Goal: Transaction & Acquisition: Purchase product/service

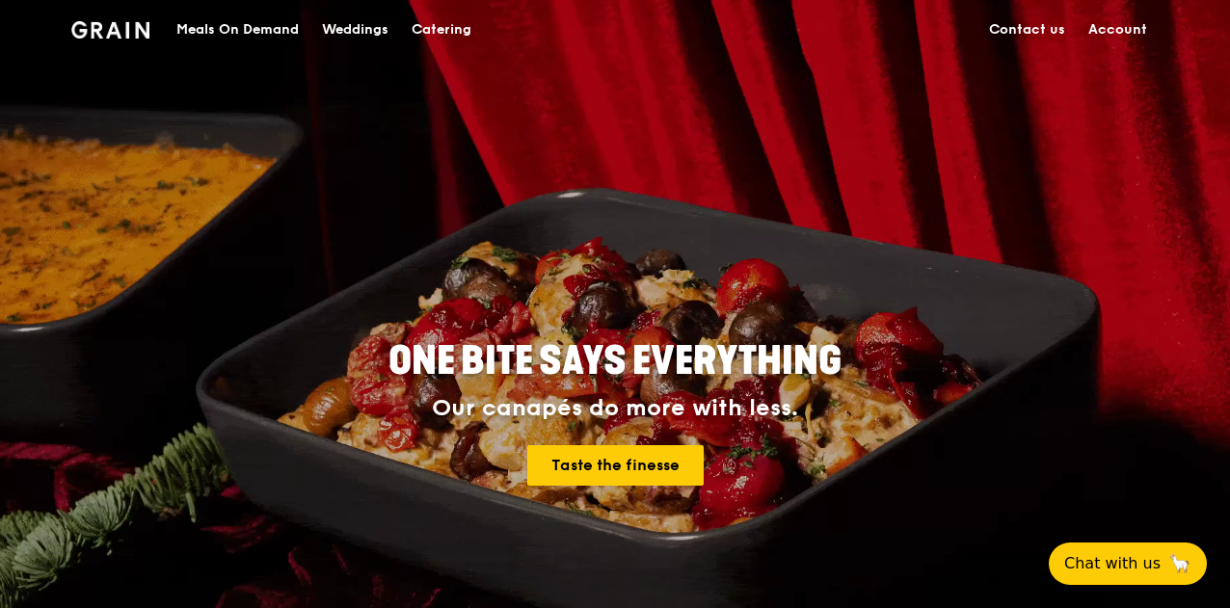
click at [218, 26] on div "Meals On Demand" at bounding box center [237, 30] width 122 height 58
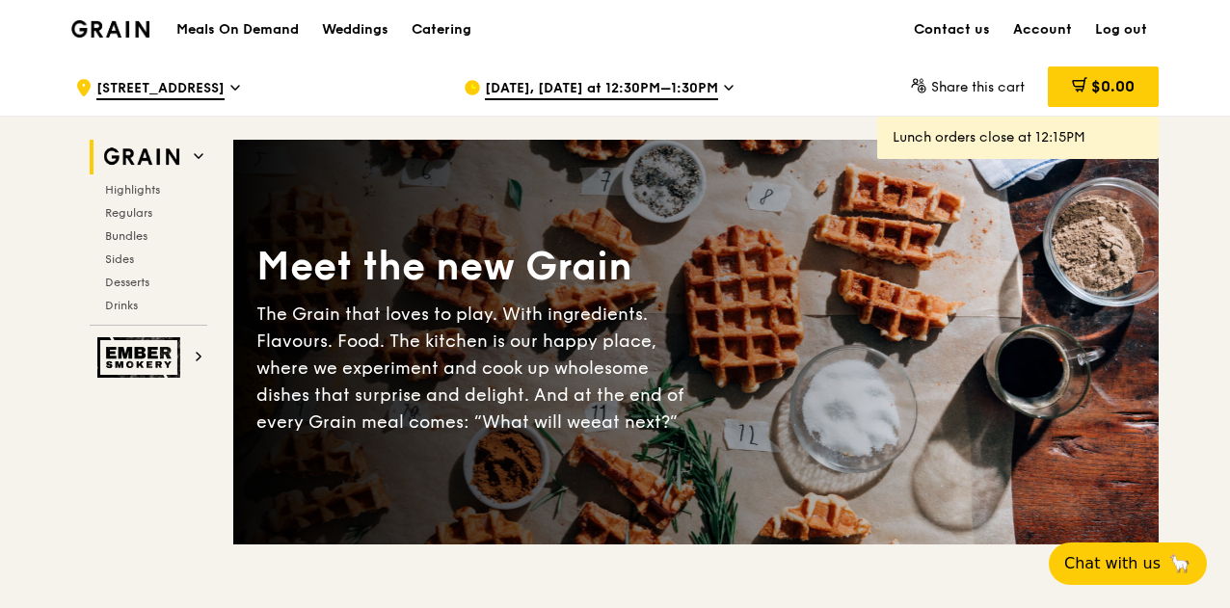
click at [628, 89] on span "[DATE], [DATE] at 12:30PM–1:30PM" at bounding box center [601, 89] width 233 height 21
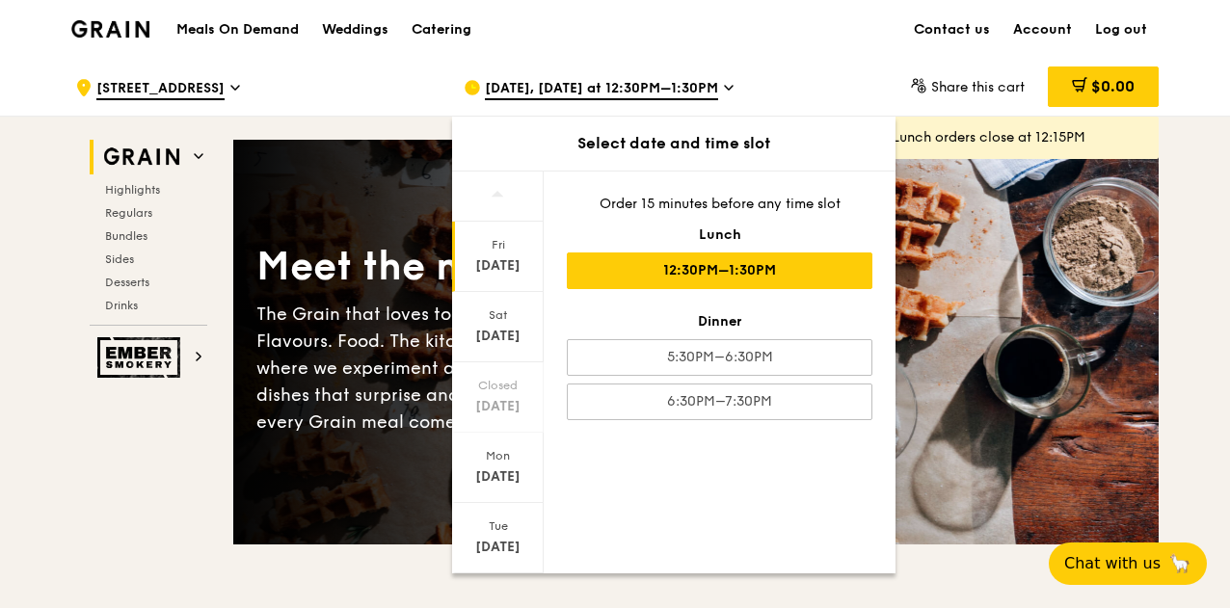
click at [791, 58] on div ".cls-1 { fill: none; stroke: #fff; stroke-linecap: round; stroke-linejoin: roun…" at bounding box center [615, 87] width 1111 height 59
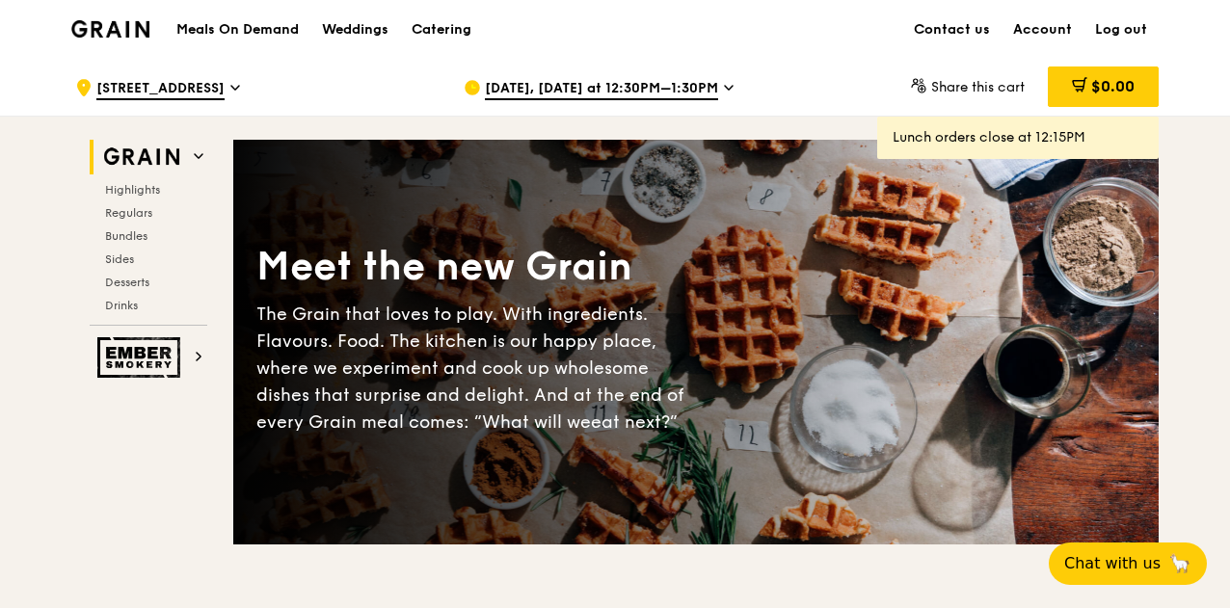
click at [272, 20] on h1 "Meals On Demand" at bounding box center [237, 29] width 122 height 19
click at [262, 27] on h1 "Meals On Demand" at bounding box center [237, 29] width 122 height 19
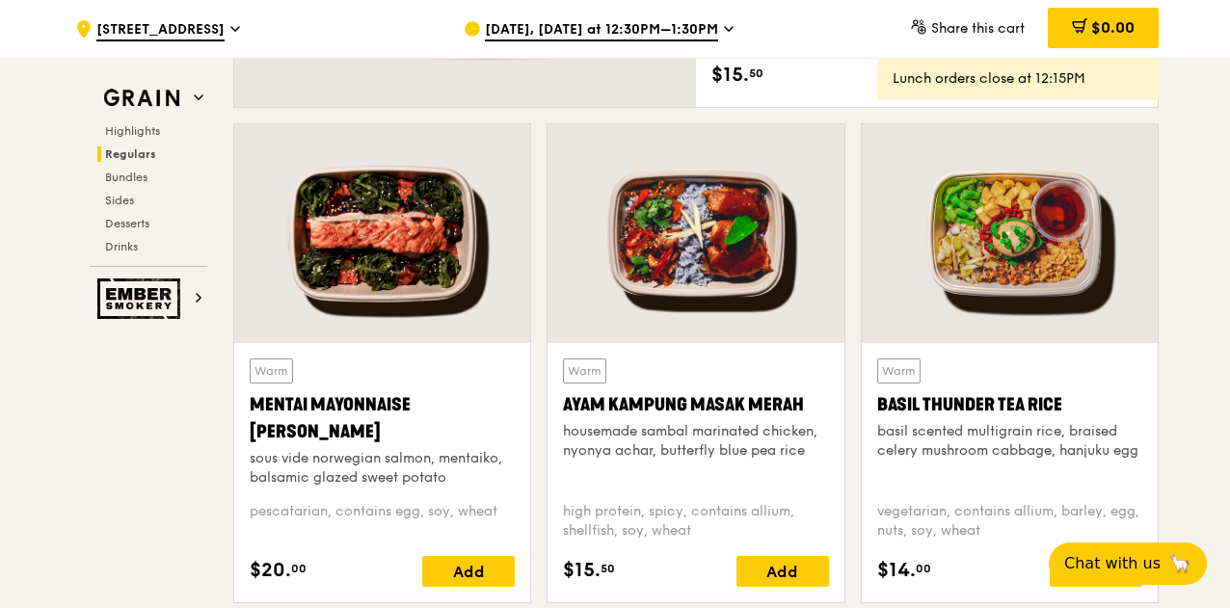
scroll to position [1736, 0]
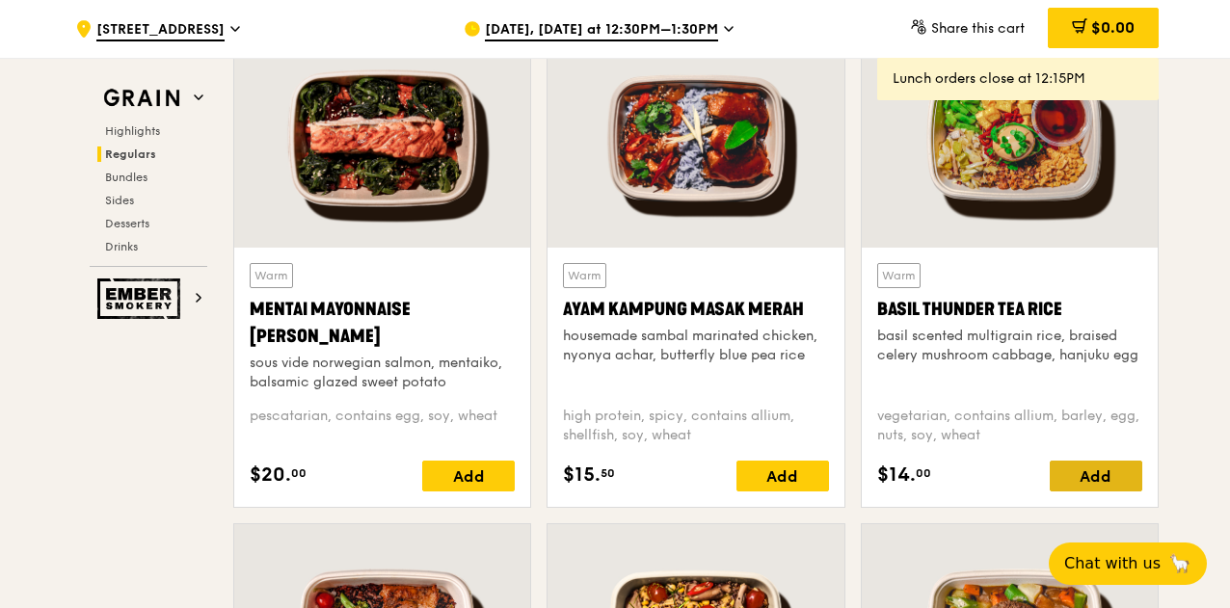
click at [1090, 481] on div "Add" at bounding box center [1096, 476] width 93 height 31
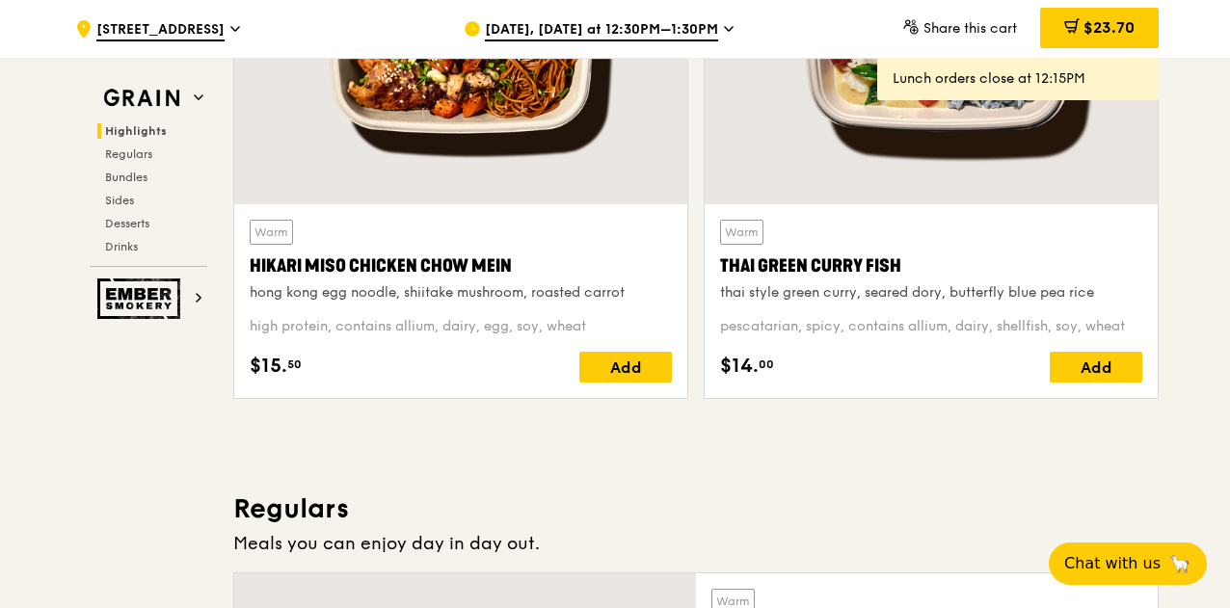
scroll to position [868, 0]
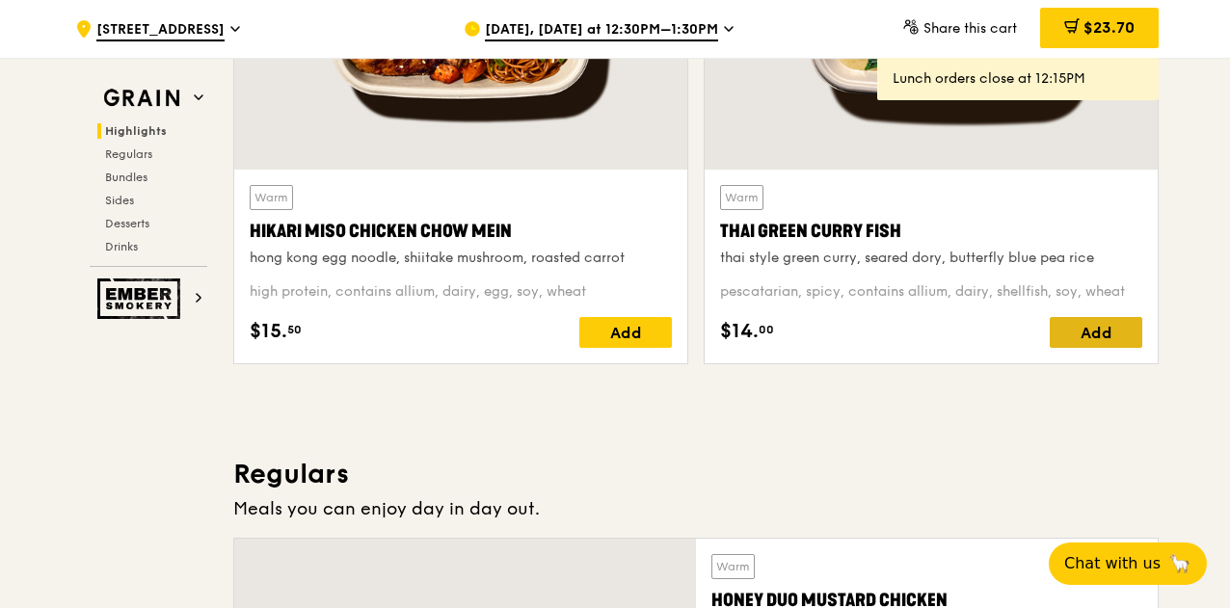
click at [1109, 338] on div "Add" at bounding box center [1096, 332] width 93 height 31
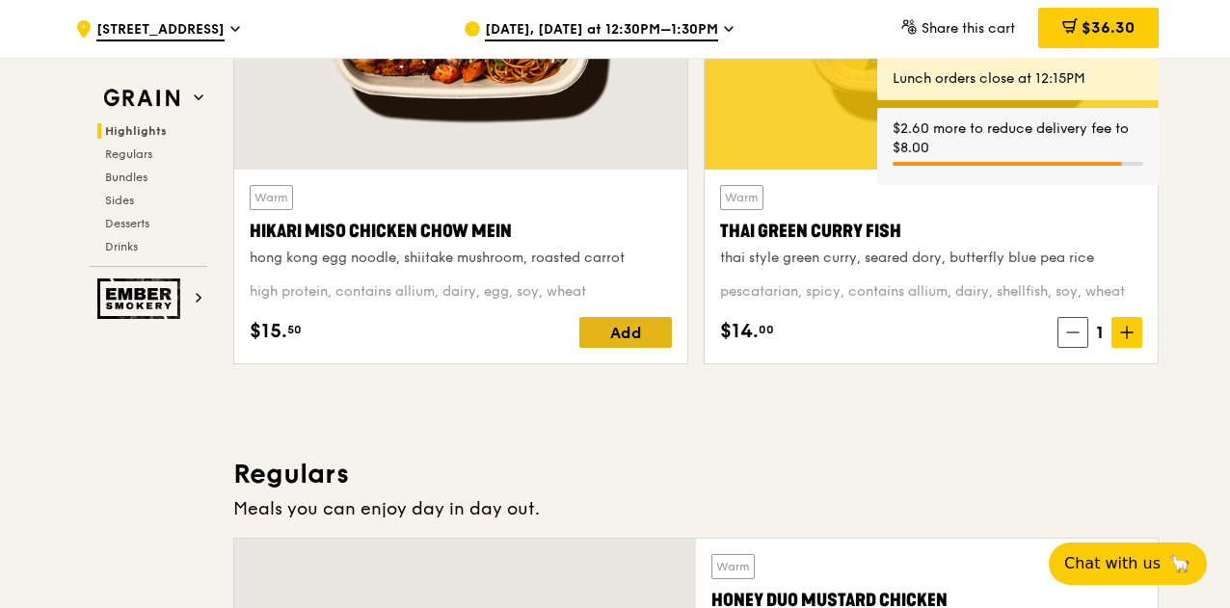
click at [612, 333] on div "Add" at bounding box center [626, 332] width 93 height 31
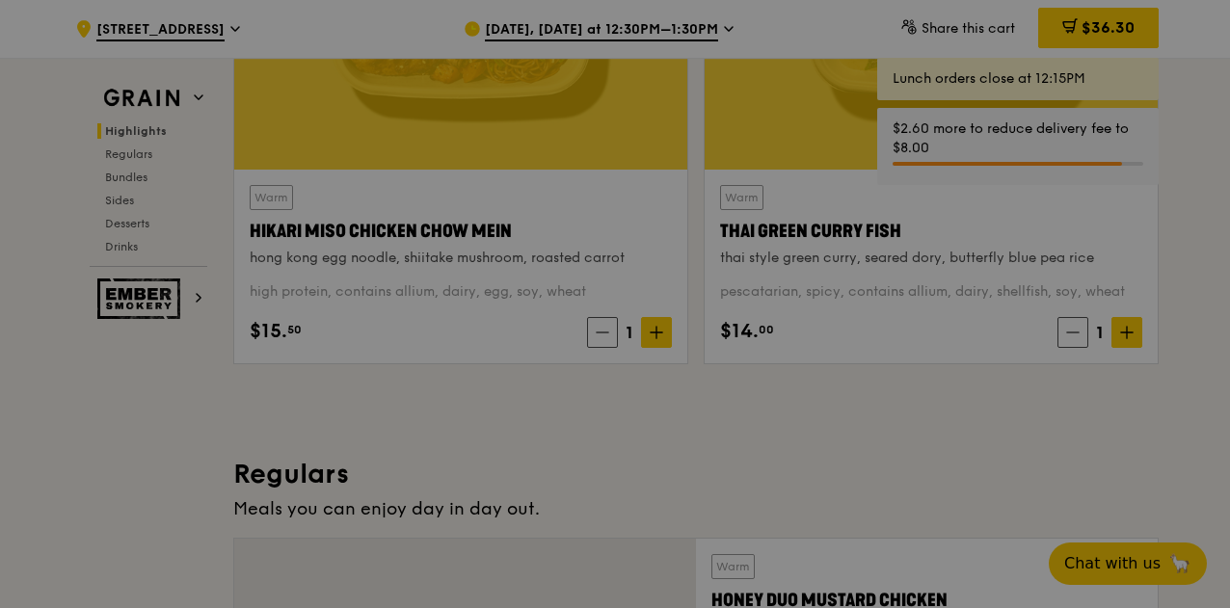
scroll to position [482, 0]
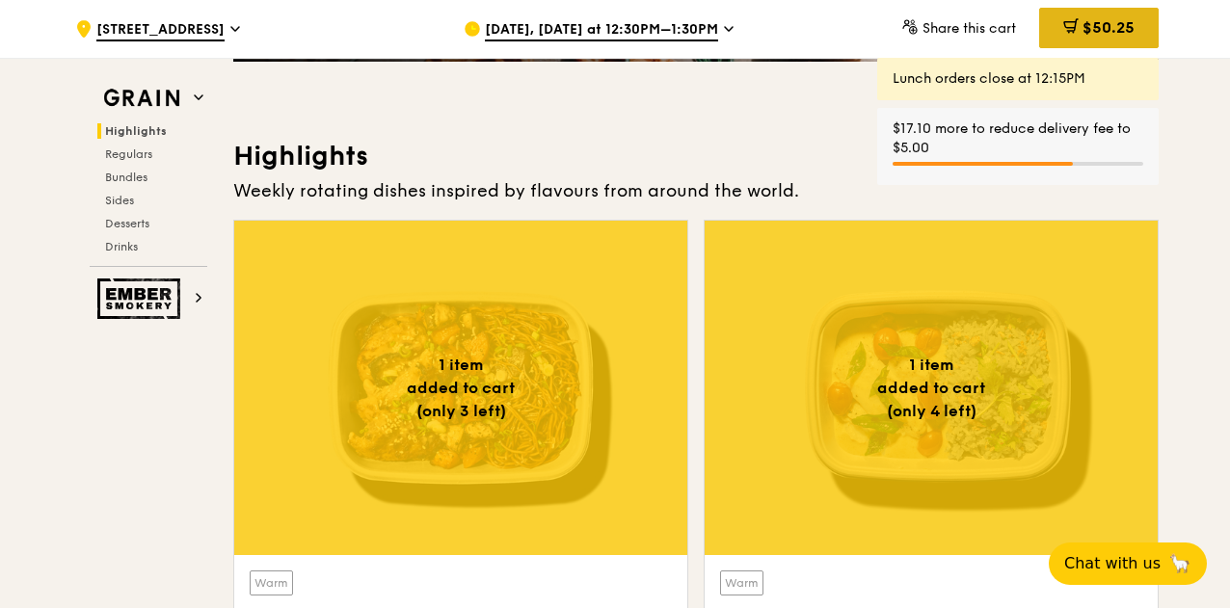
click at [1076, 24] on div "$50.25" at bounding box center [1100, 28] width 120 height 41
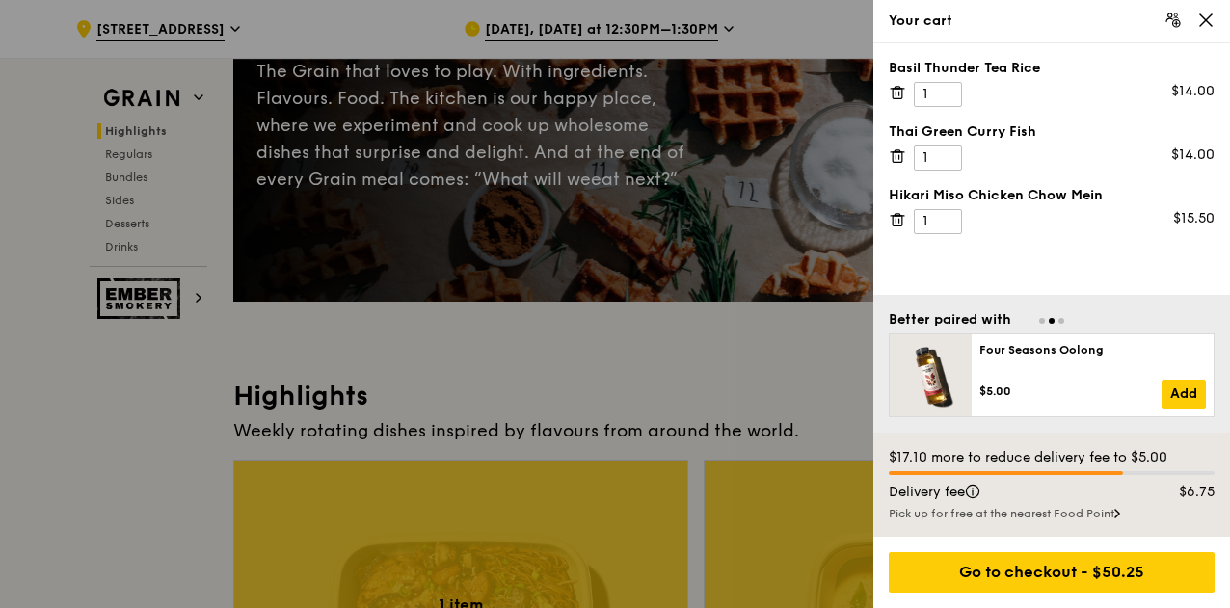
scroll to position [96, 0]
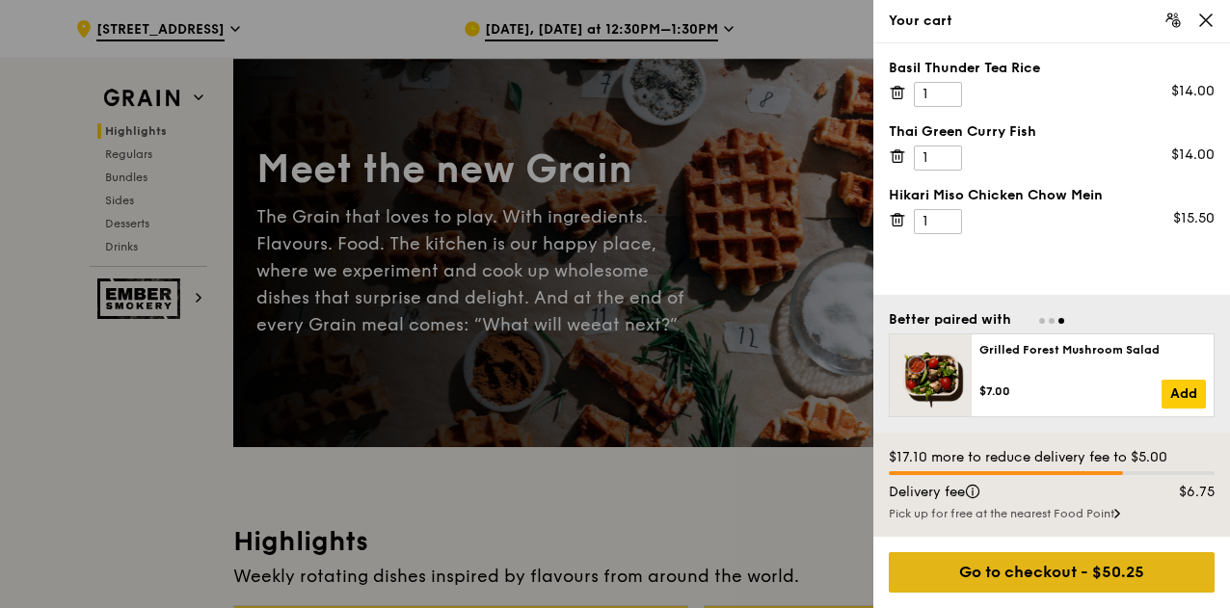
click at [1051, 574] on div "Go to checkout - $50.25" at bounding box center [1052, 573] width 326 height 41
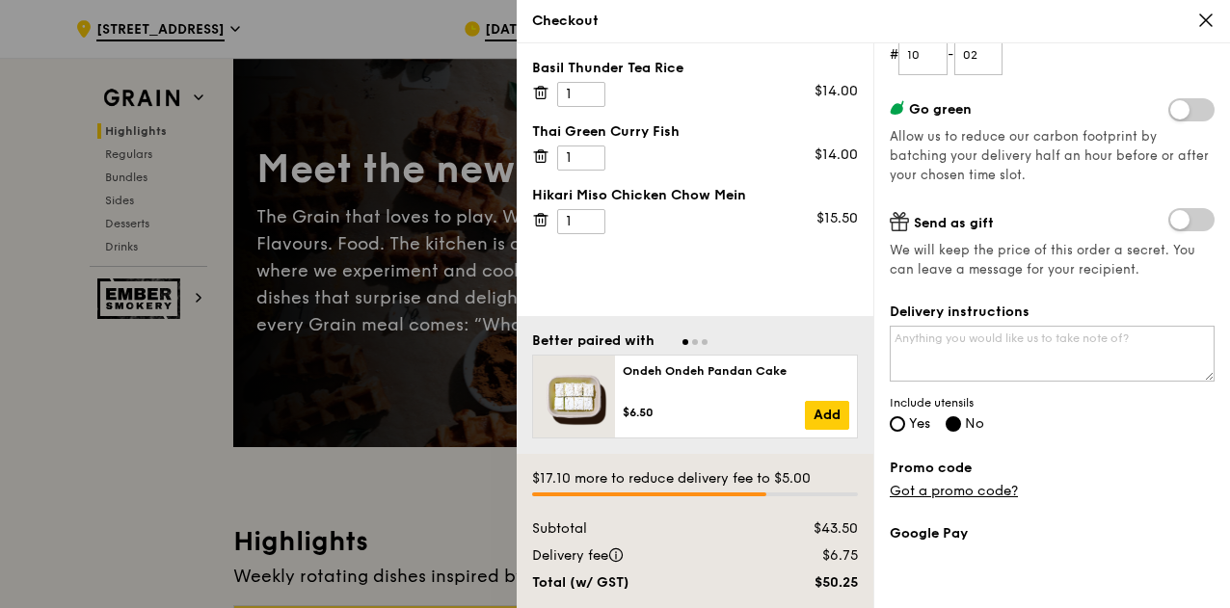
scroll to position [555, 0]
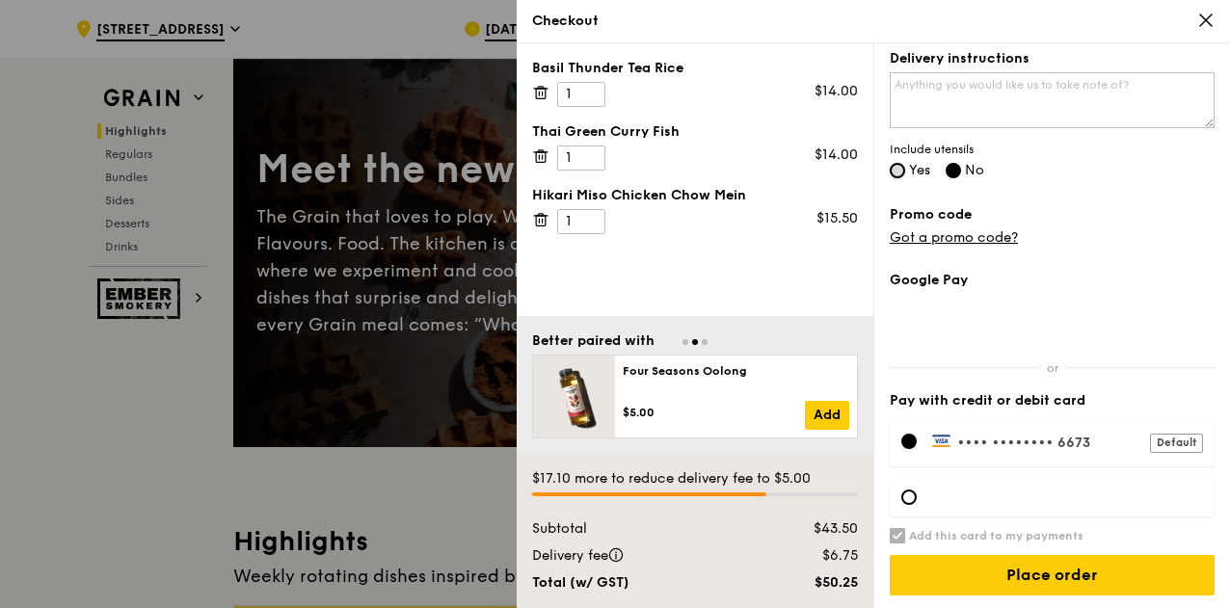
click at [896, 167] on input "Yes" at bounding box center [897, 170] width 15 height 15
radio input "true"
radio input "false"
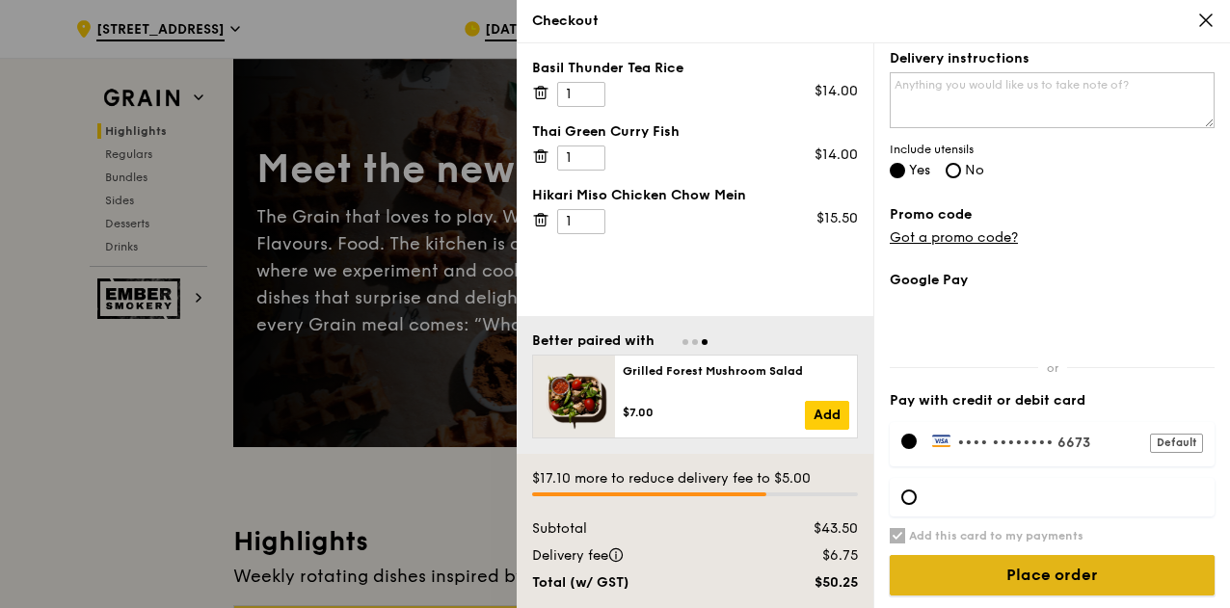
click at [1076, 566] on input "Place order" at bounding box center [1052, 575] width 325 height 41
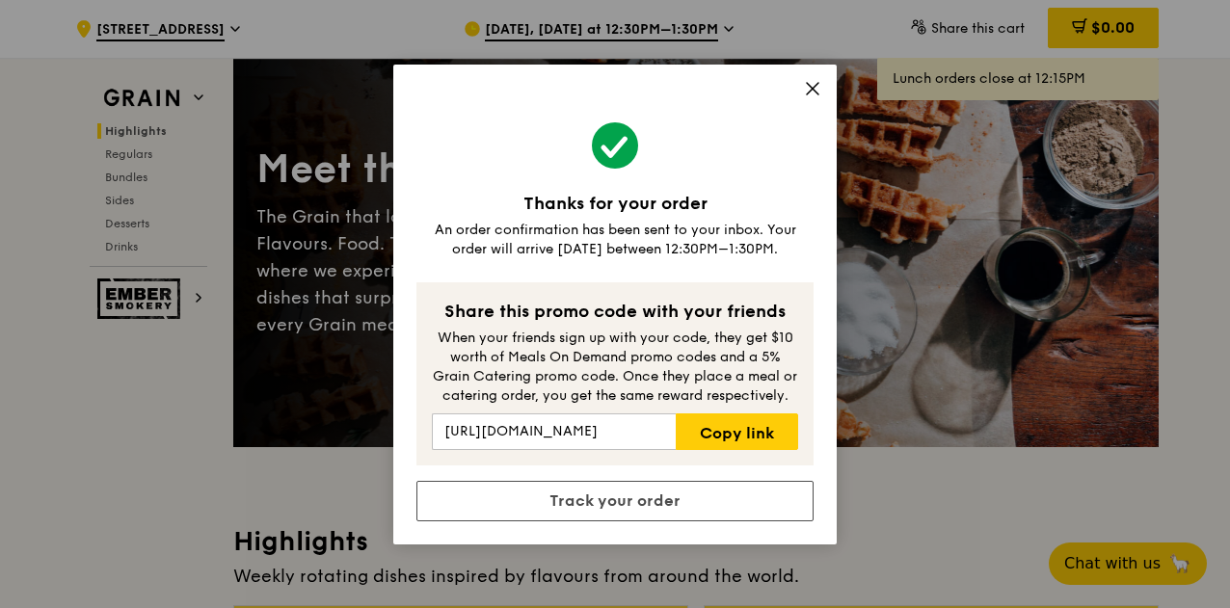
click at [809, 89] on icon at bounding box center [812, 88] width 17 height 17
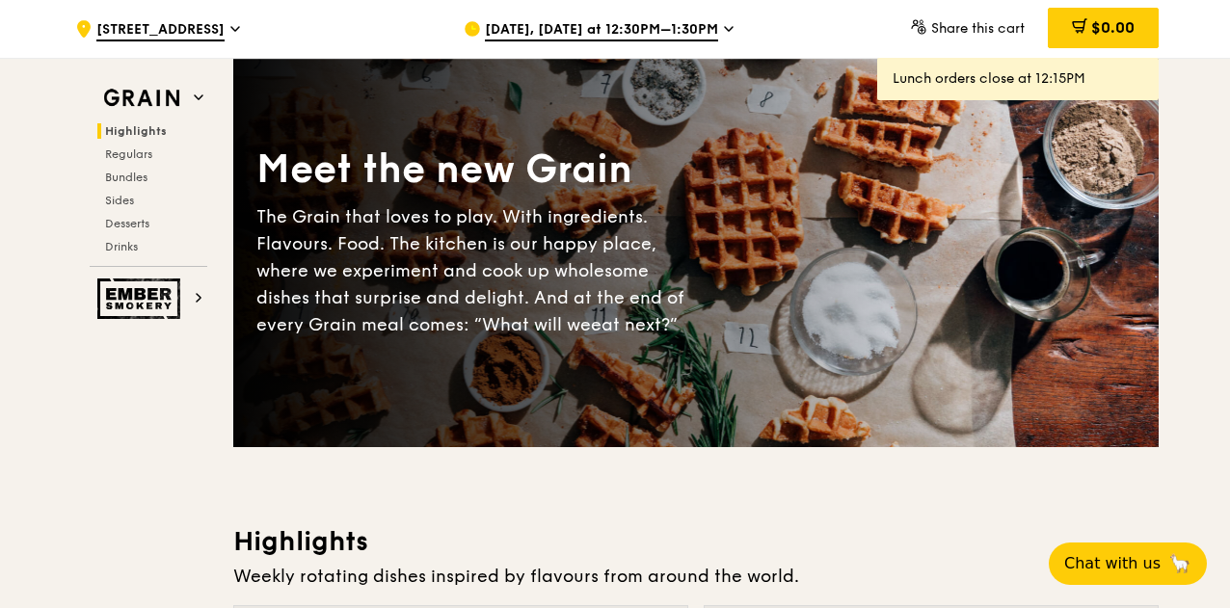
scroll to position [0, 0]
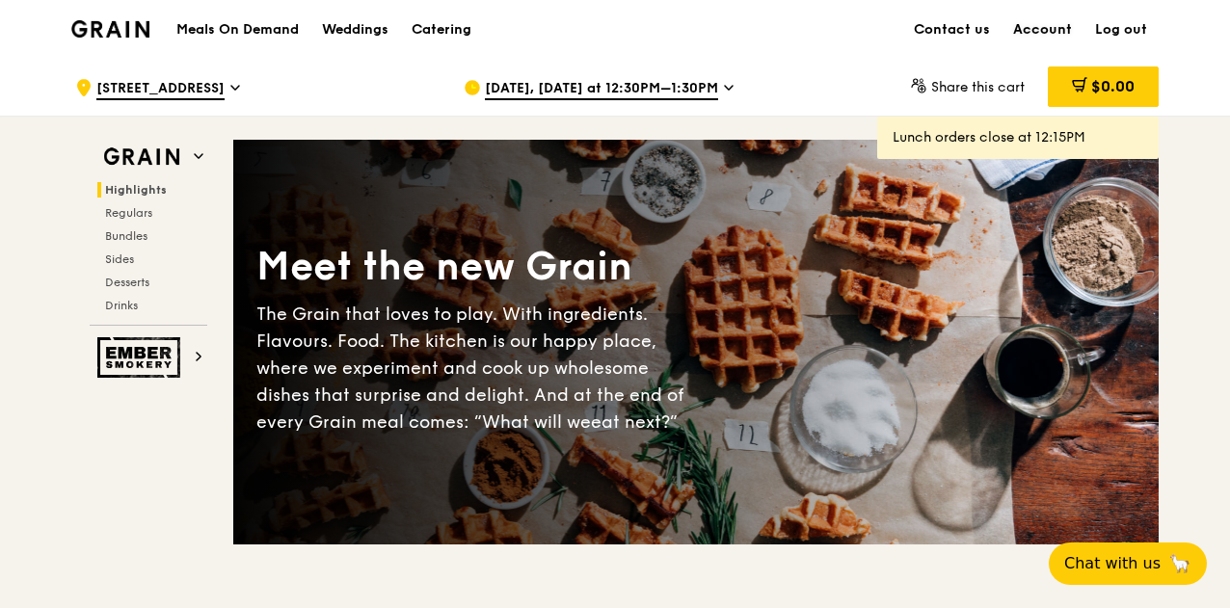
click at [1051, 25] on link "Account" at bounding box center [1043, 30] width 82 height 58
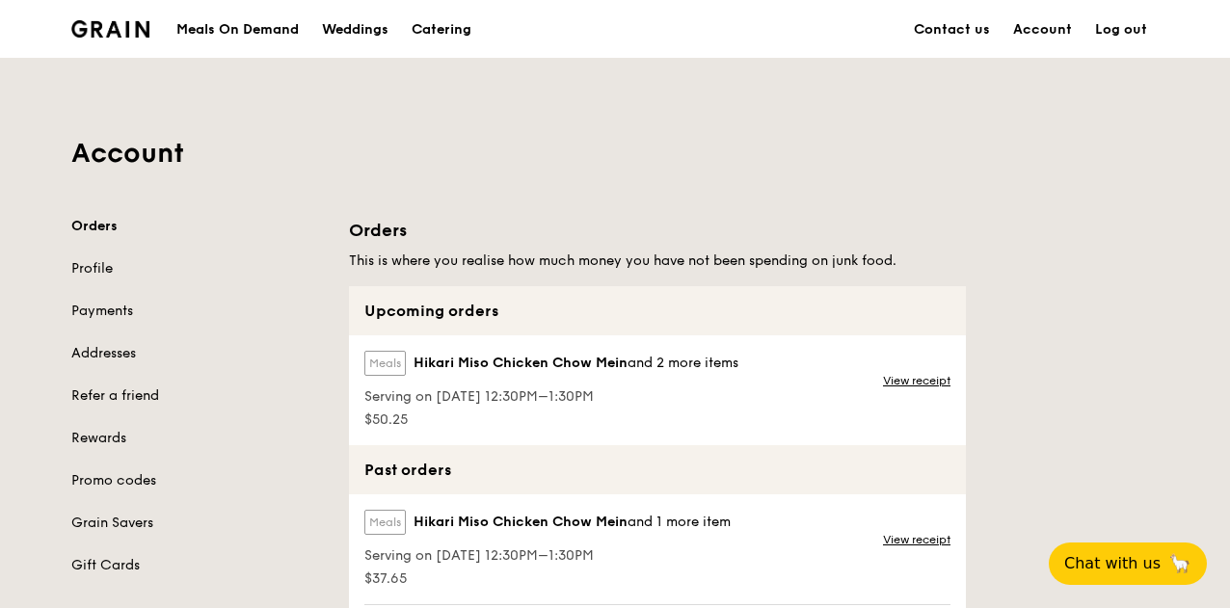
scroll to position [96, 0]
